Goal: Information Seeking & Learning: Learn about a topic

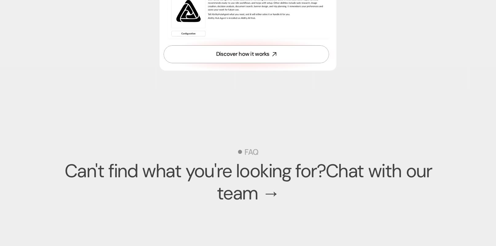
scroll to position [1883, 0]
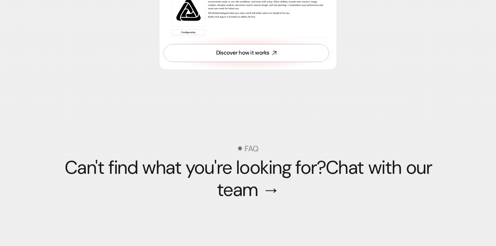
click at [236, 62] on link "Discover how it works" at bounding box center [247, 53] width 166 height 18
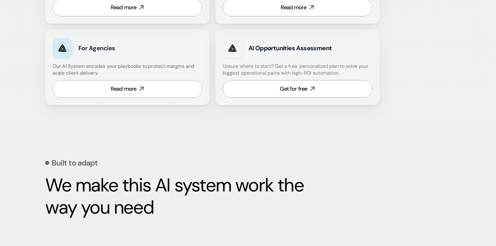
scroll to position [451, 0]
click at [125, 13] on div "AI Hub AI Hub Solutions Solutions Case Studies Case Studies Book a call" at bounding box center [248, 13] width 496 height 27
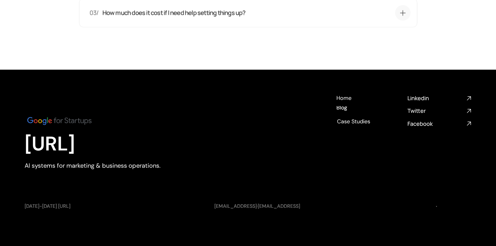
scroll to position [1792, 0]
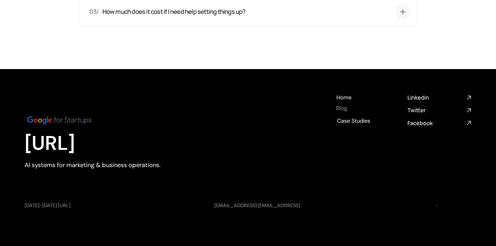
click at [343, 108] on h4 "Blog" at bounding box center [341, 108] width 11 height 8
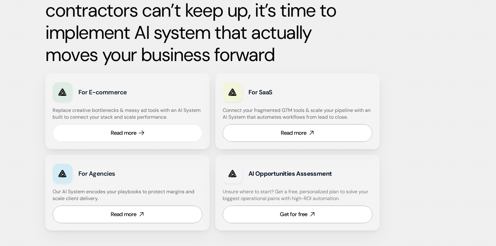
scroll to position [326, 0]
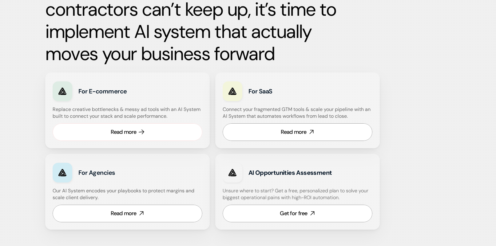
click at [128, 140] on link "Read more" at bounding box center [128, 132] width 150 height 18
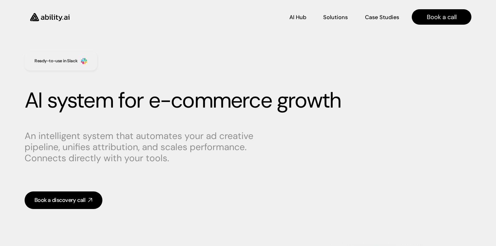
click at [55, 16] on img at bounding box center [50, 16] width 50 height 19
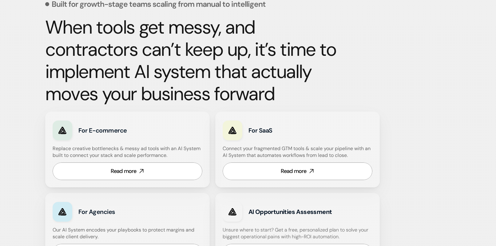
scroll to position [287, 0]
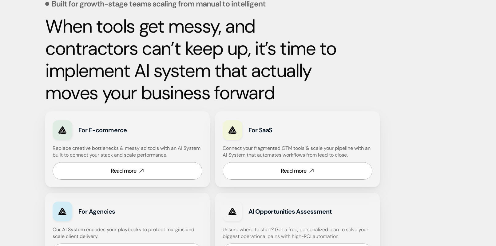
click at [301, 170] on div "Read more" at bounding box center [294, 171] width 26 height 8
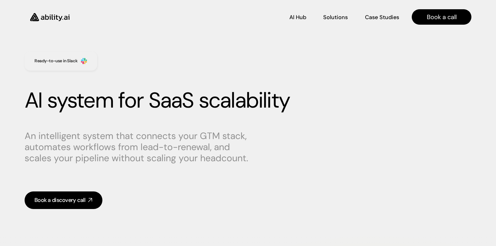
click at [56, 9] on img at bounding box center [50, 16] width 50 height 19
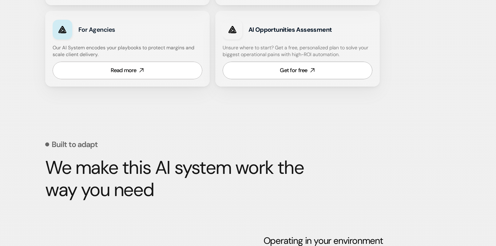
scroll to position [469, 0]
click at [116, 70] on div "Read more" at bounding box center [124, 70] width 26 height 8
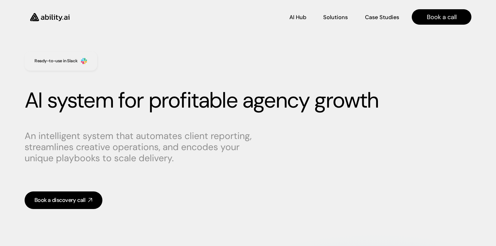
click at [51, 17] on img at bounding box center [50, 16] width 50 height 19
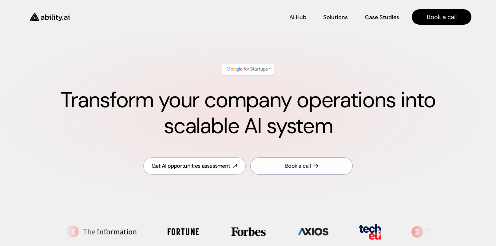
click at [301, 163] on div "Book a call" at bounding box center [298, 166] width 26 height 8
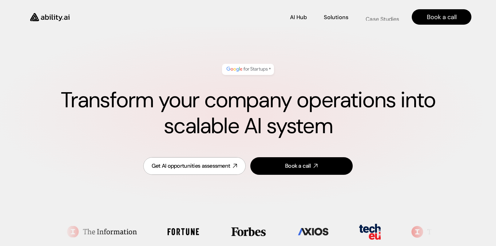
click at [377, 12] on link "Case Studies Case Studies" at bounding box center [383, 17] width 34 height 11
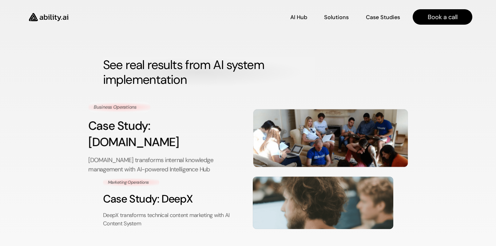
click at [167, 117] on div "Business Operations Case Study: Reply.io Reply.io transforms internal knowledge…" at bounding box center [165, 138] width 155 height 72
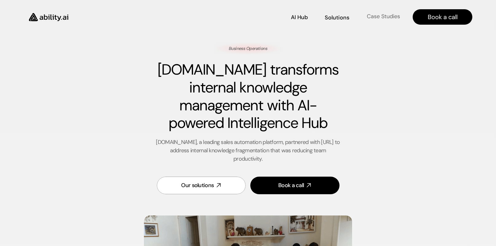
click at [376, 15] on h4 "Case Studies" at bounding box center [383, 17] width 33 height 8
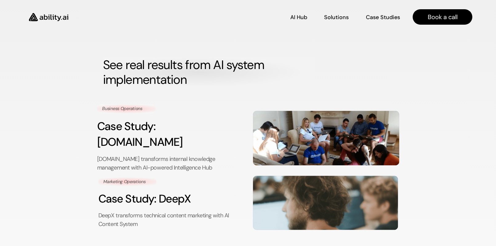
click at [169, 191] on h3 "Case Study: DeepX" at bounding box center [170, 199] width 145 height 16
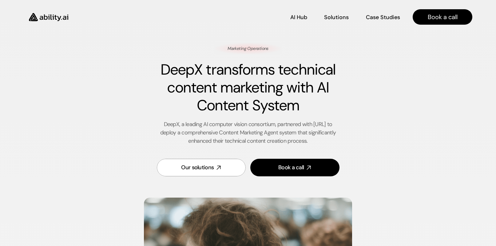
click at [46, 17] on img at bounding box center [48, 16] width 50 height 19
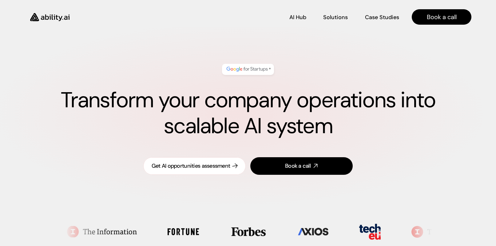
click at [178, 165] on div "Get AI opportunities assessment" at bounding box center [191, 166] width 79 height 8
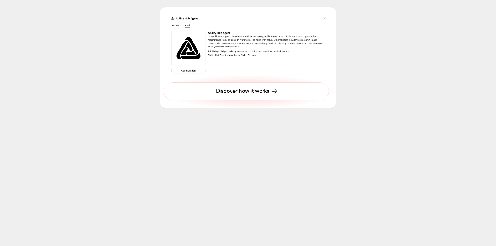
click at [242, 100] on link "Discover how it works" at bounding box center [247, 91] width 166 height 18
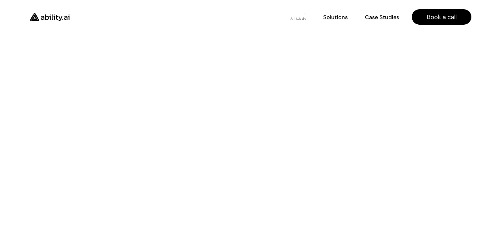
click at [300, 17] on h4 "AI Hub" at bounding box center [298, 20] width 17 height 8
